Goal: Task Accomplishment & Management: Use online tool/utility

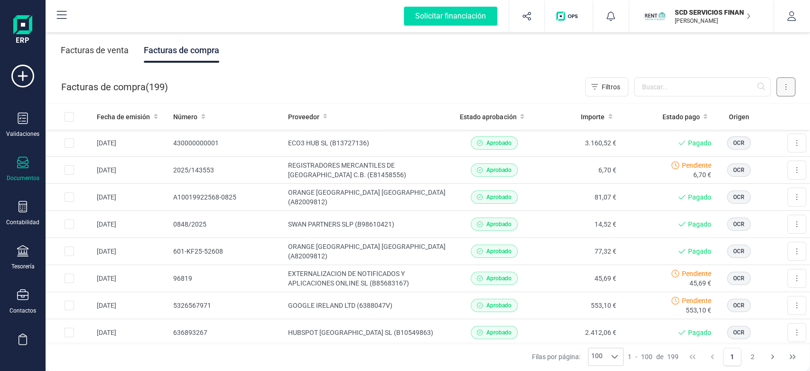
click at [789, 86] on button at bounding box center [785, 86] width 19 height 19
click at [399, 64] on div "Facturas de venta Facturas de compra" at bounding box center [428, 50] width 764 height 40
click at [113, 45] on div "Facturas de venta" at bounding box center [95, 50] width 68 height 25
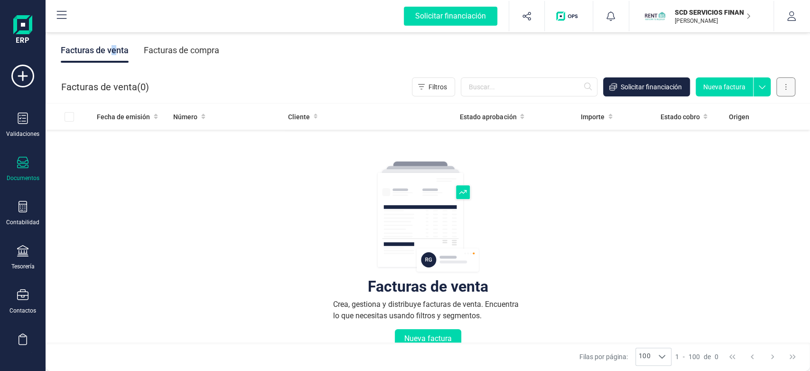
click at [791, 95] on button at bounding box center [785, 86] width 19 height 19
click at [232, 66] on div "Facturas de venta Facturas de compra" at bounding box center [428, 50] width 764 height 40
click at [783, 89] on button at bounding box center [785, 86] width 19 height 19
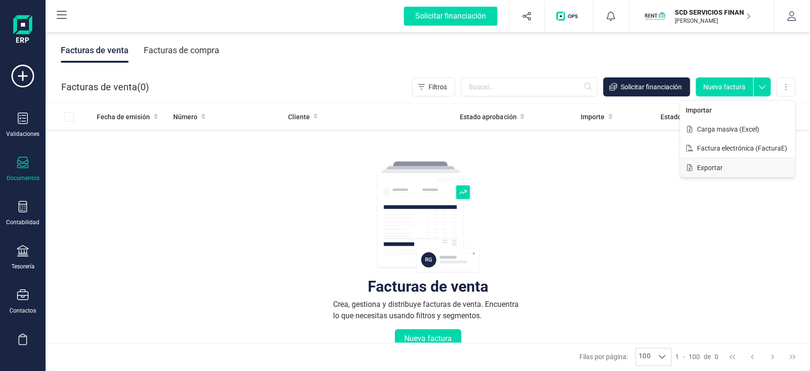
click at [732, 164] on button "Exportar" at bounding box center [737, 167] width 115 height 19
click at [789, 85] on button at bounding box center [785, 86] width 19 height 19
click at [729, 158] on button "Exportar" at bounding box center [737, 167] width 115 height 19
click at [777, 86] on button at bounding box center [785, 86] width 19 height 19
click at [710, 166] on span "Exportar" at bounding box center [710, 167] width 26 height 9
